Goal: Transaction & Acquisition: Subscribe to service/newsletter

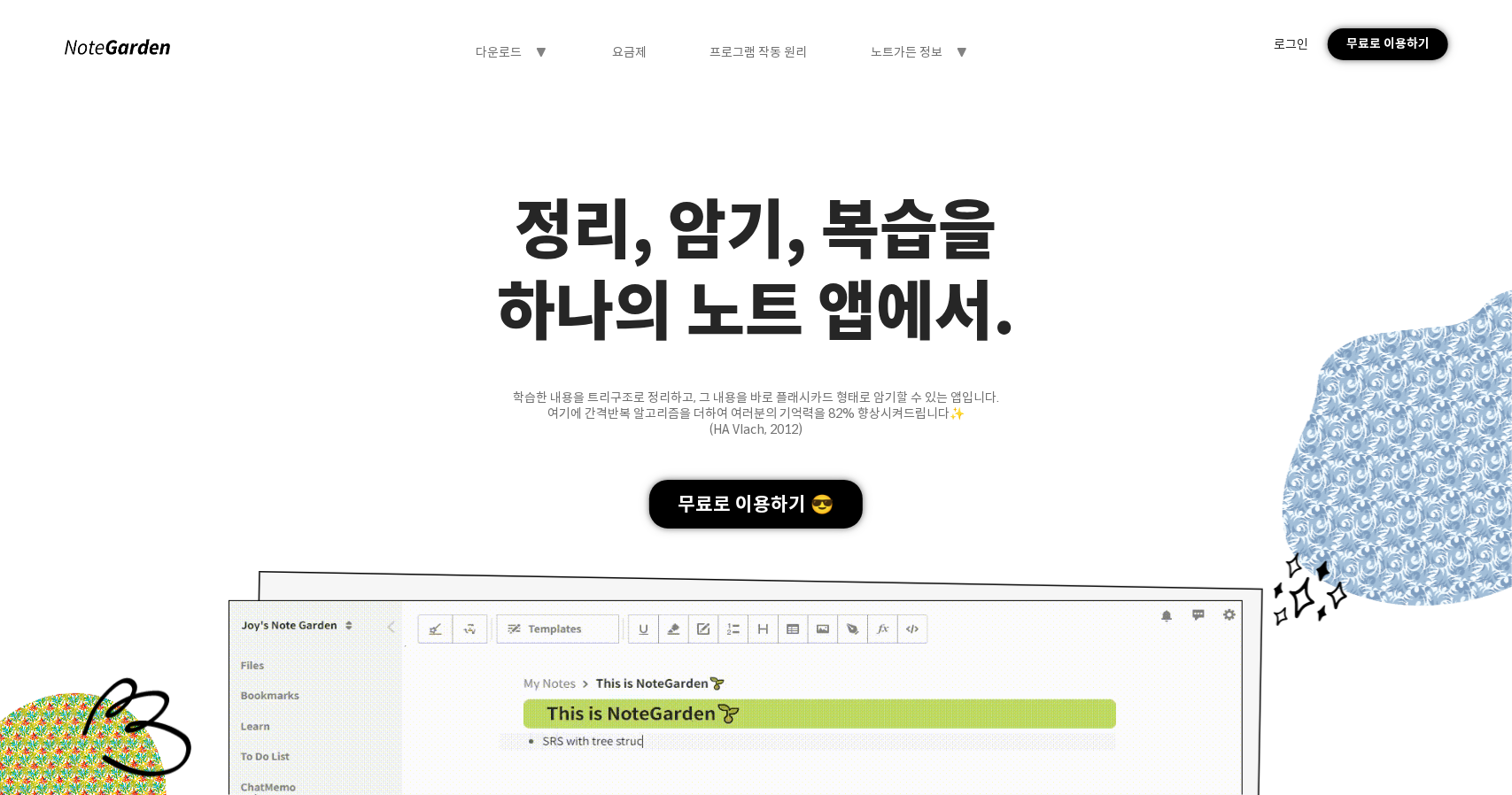
click at [1297, 44] on div "로그인" at bounding box center [1292, 44] width 35 height 15
click at [1379, 39] on div "무료로 이용하기" at bounding box center [1388, 44] width 121 height 32
